Goal: Information Seeking & Learning: Learn about a topic

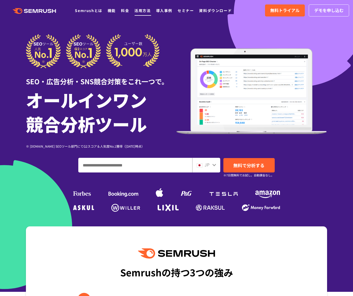
click at [150, 9] on link "活用方法" at bounding box center [142, 10] width 16 height 5
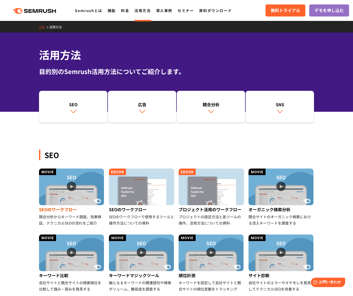
click at [74, 186] on img at bounding box center [71, 187] width 65 height 37
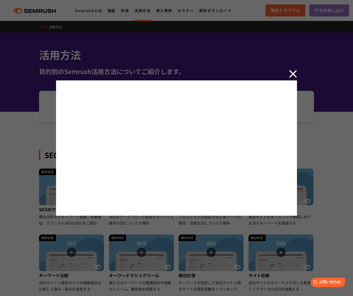
click at [293, 74] on img at bounding box center [293, 74] width 8 height 8
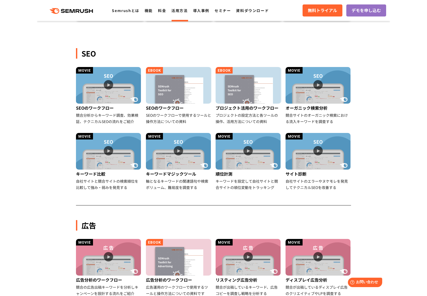
scroll to position [105, 0]
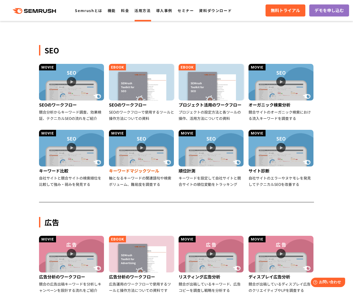
click at [141, 146] on img at bounding box center [141, 148] width 65 height 37
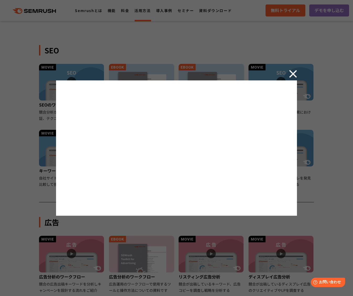
click at [294, 72] on img at bounding box center [293, 74] width 8 height 8
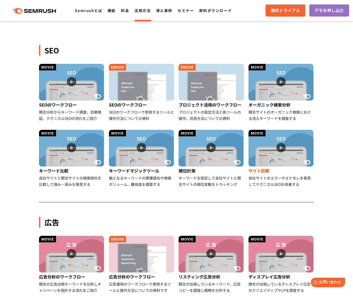
click at [280, 146] on img at bounding box center [280, 148] width 65 height 37
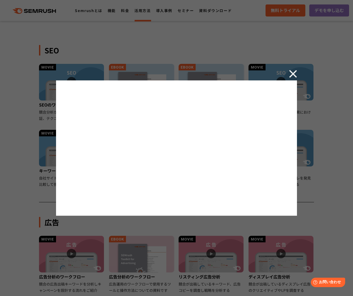
click at [326, 133] on div at bounding box center [176, 148] width 353 height 296
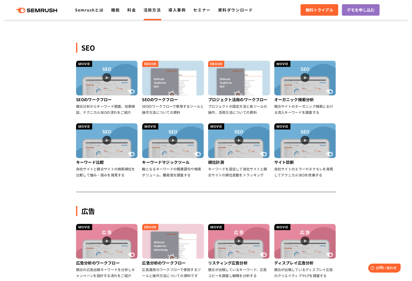
scroll to position [236, 0]
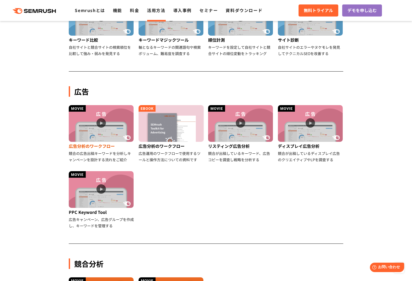
click at [101, 121] on img at bounding box center [101, 123] width 65 height 37
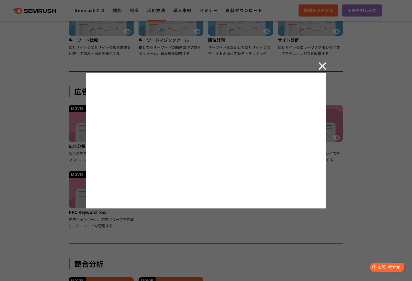
click at [323, 66] on img at bounding box center [323, 66] width 8 height 8
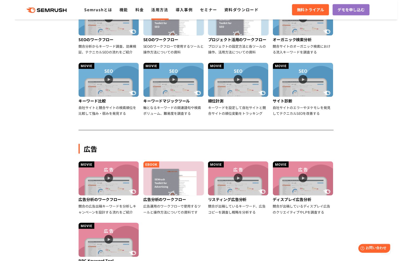
scroll to position [131, 0]
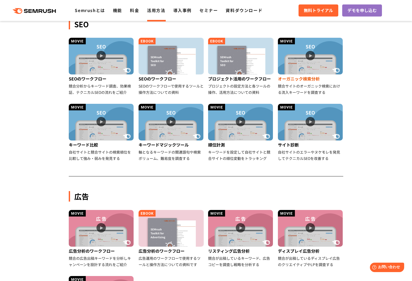
click at [311, 58] on img at bounding box center [310, 56] width 65 height 37
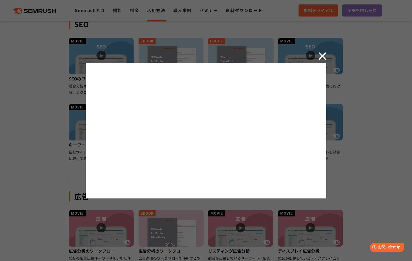
drag, startPoint x: 323, startPoint y: 56, endPoint x: 325, endPoint y: 44, distance: 12.3
click at [323, 56] on img at bounding box center [323, 56] width 8 height 8
